Goal: Obtain resource: Obtain resource

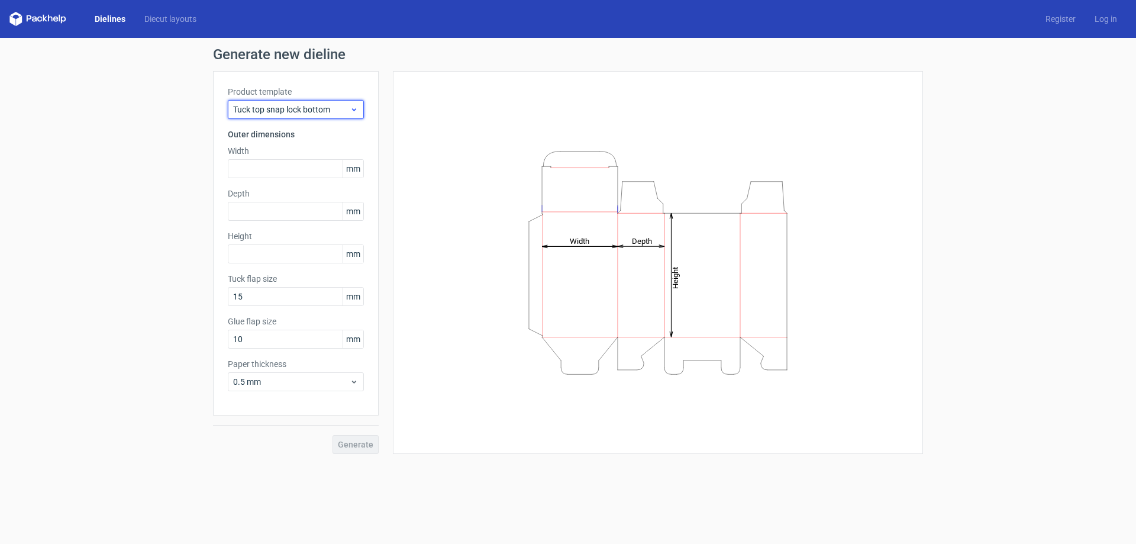
click at [298, 112] on span "Tuck top snap lock bottom" at bounding box center [291, 110] width 117 height 12
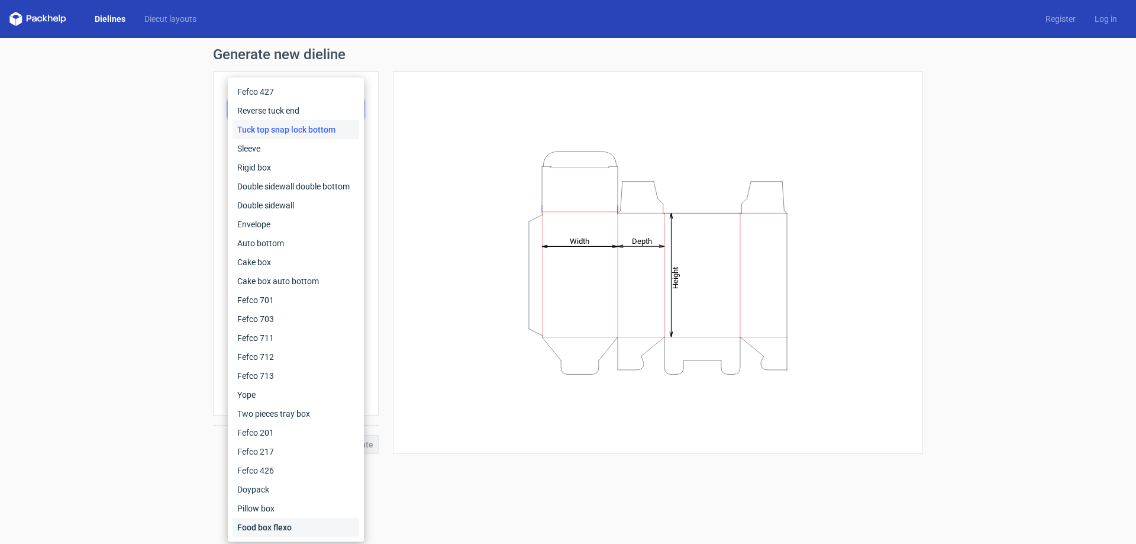
click at [269, 526] on div "Food box flexo" at bounding box center [296, 527] width 127 height 19
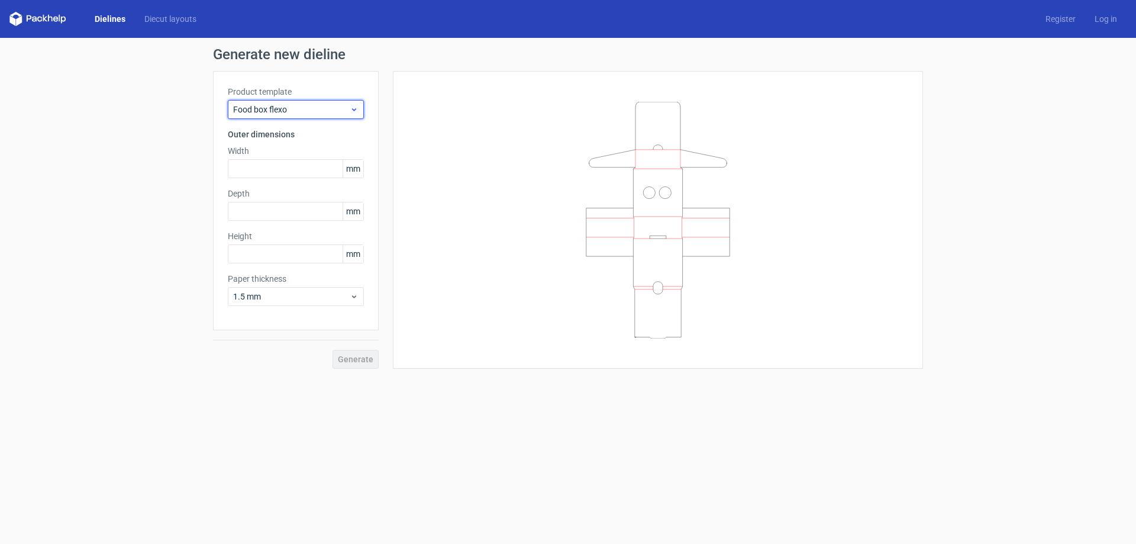
click at [267, 111] on span "Food box flexo" at bounding box center [291, 110] width 117 height 12
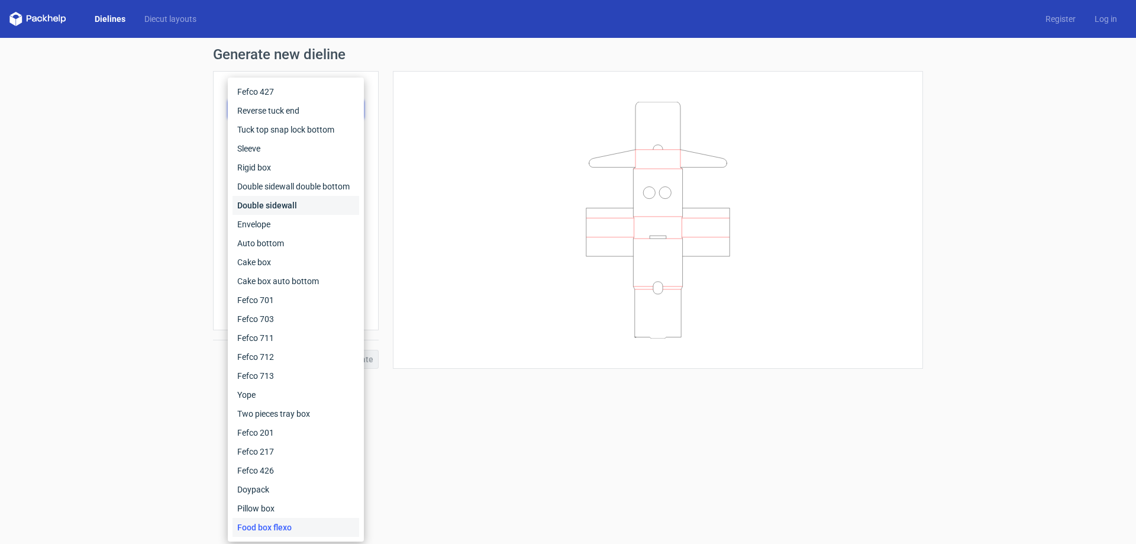
click at [292, 199] on div "Double sidewall" at bounding box center [296, 205] width 127 height 19
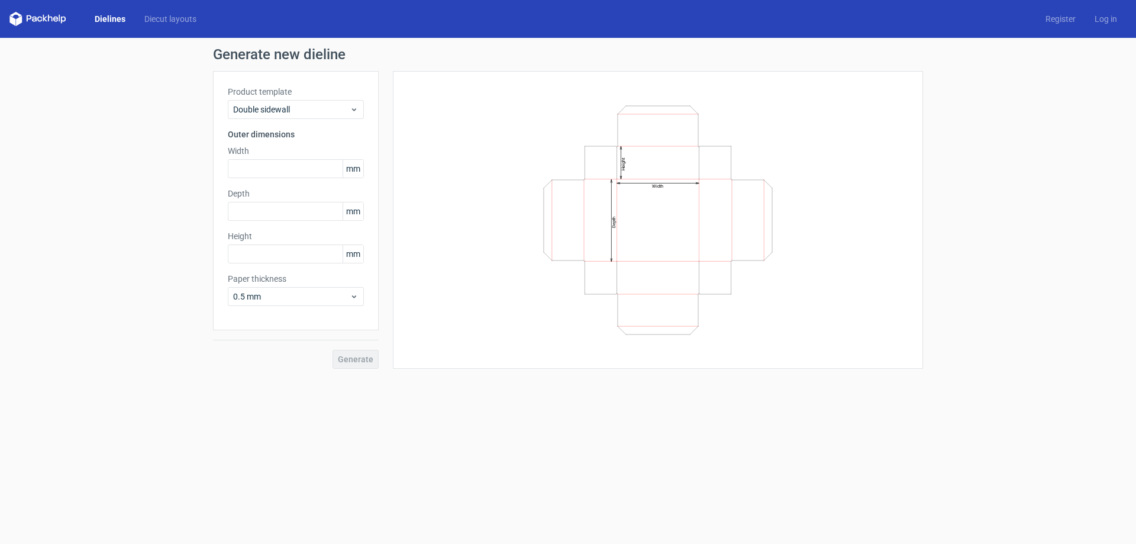
click at [355, 168] on span "mm" at bounding box center [353, 169] width 21 height 18
click at [328, 293] on span "0.5 mm" at bounding box center [291, 297] width 117 height 12
